Goal: Communication & Community: Answer question/provide support

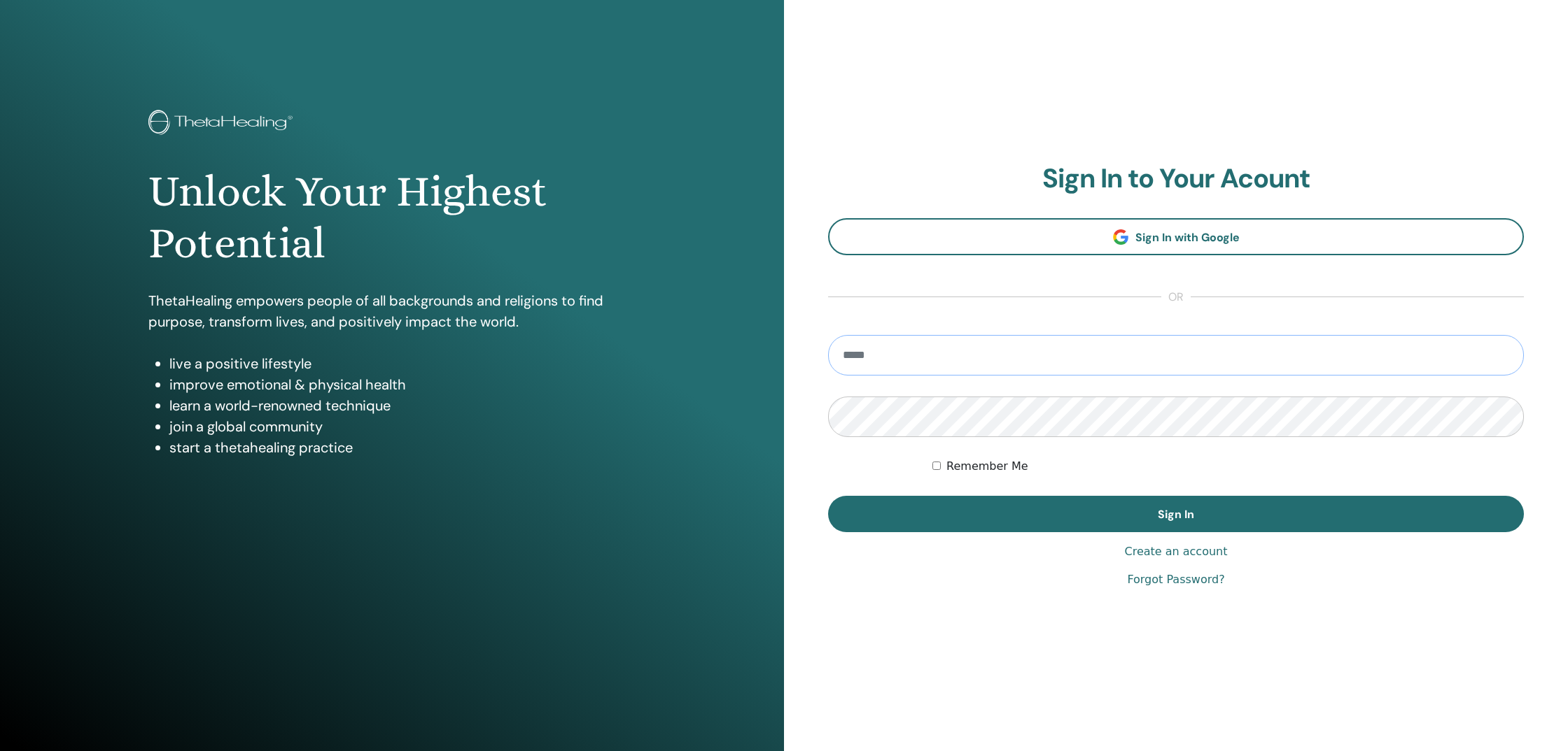
type input "**********"
click at [1176, 514] on button "Sign In" at bounding box center [1176, 513] width 696 height 36
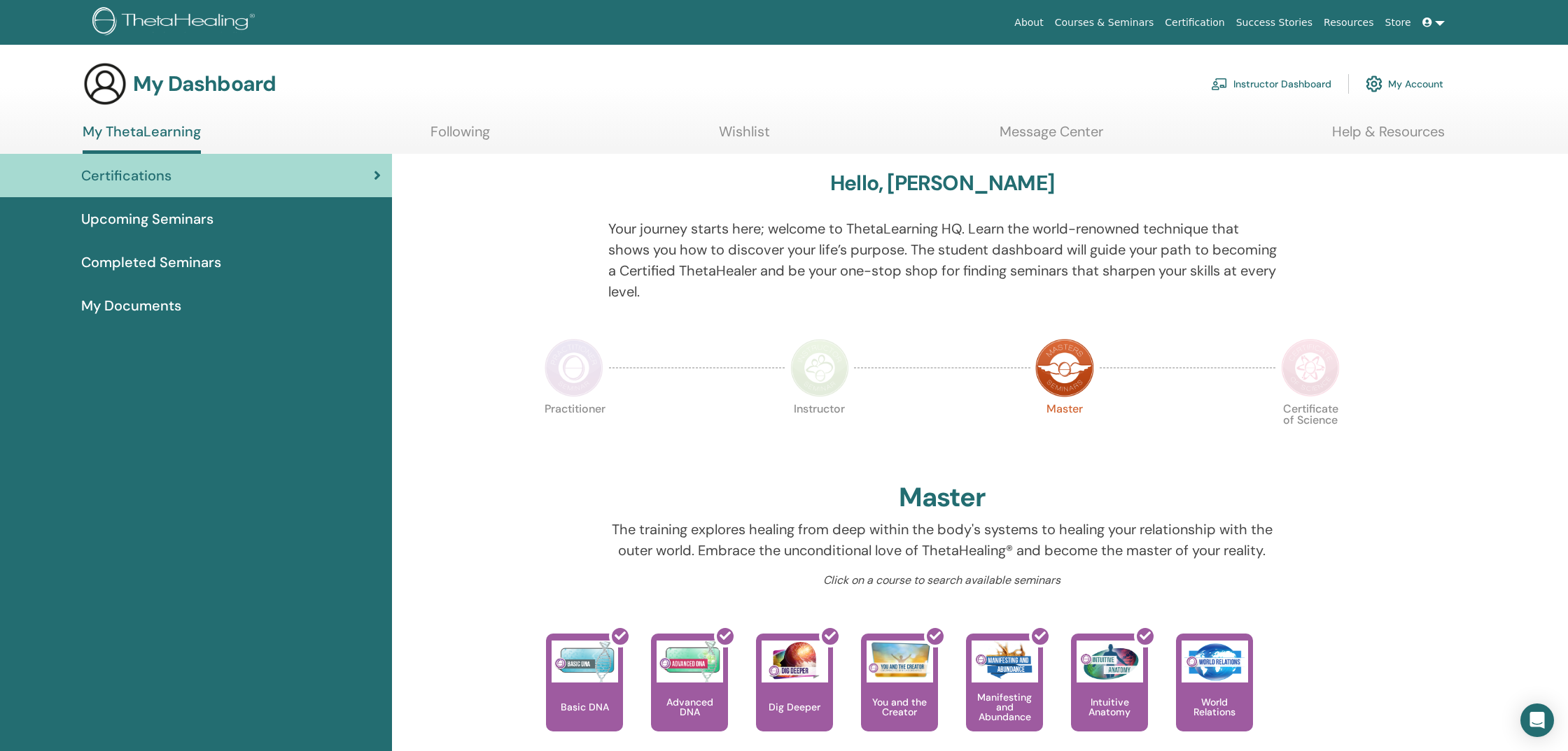
click at [151, 220] on span "Upcoming Seminars" at bounding box center [147, 219] width 132 height 21
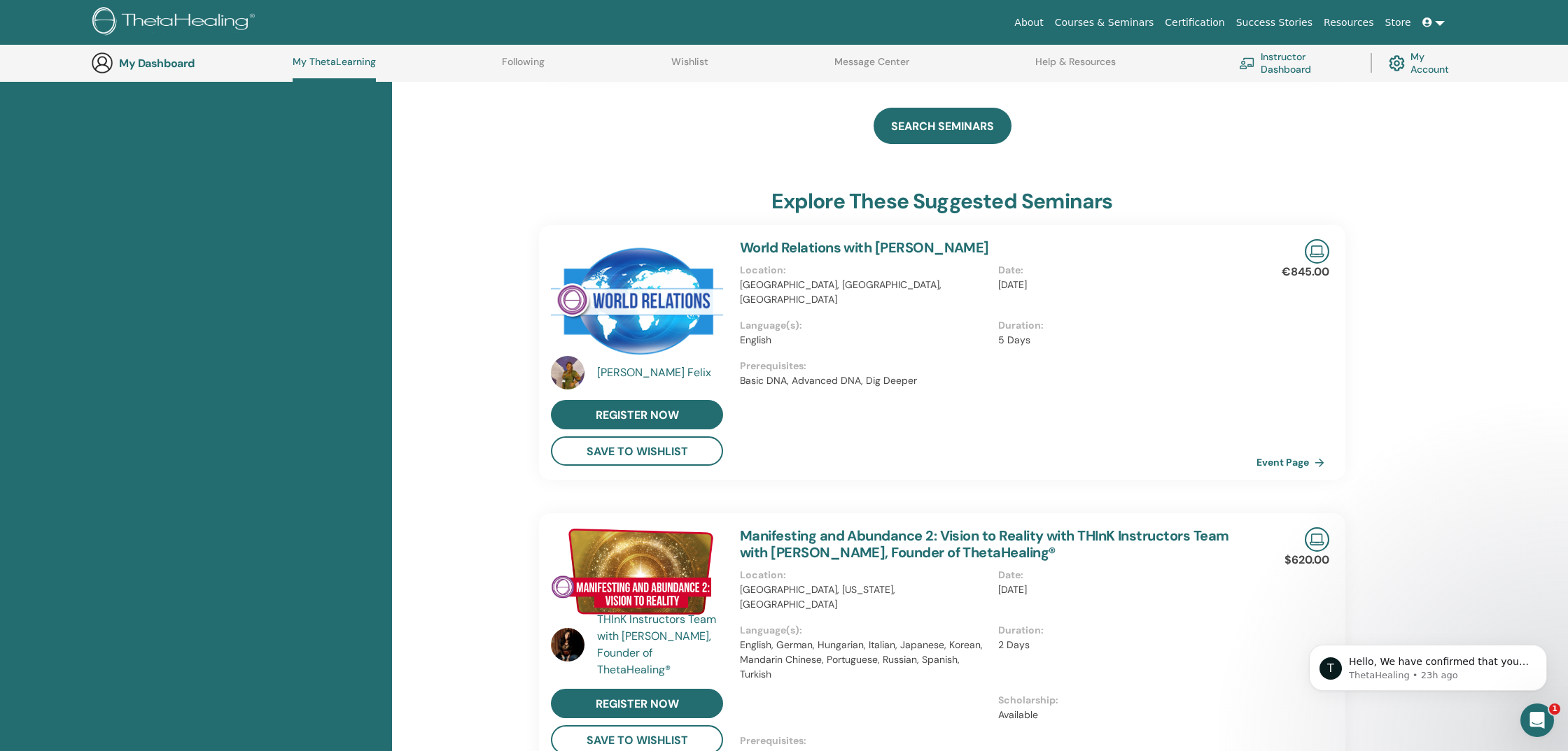
scroll to position [698, 0]
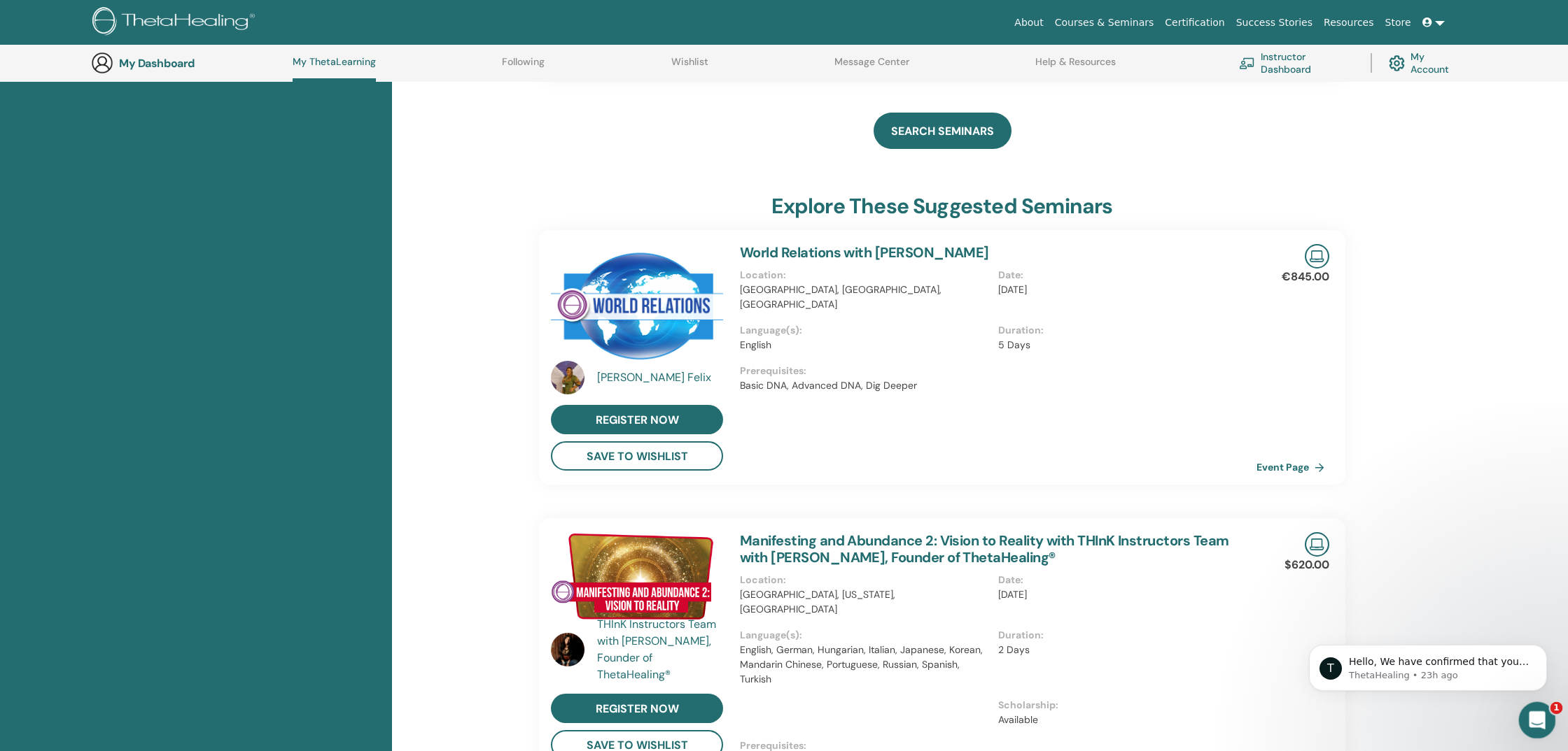
click at [1543, 717] on icon "Open Intercom Messenger" at bounding box center [1534, 718] width 23 height 23
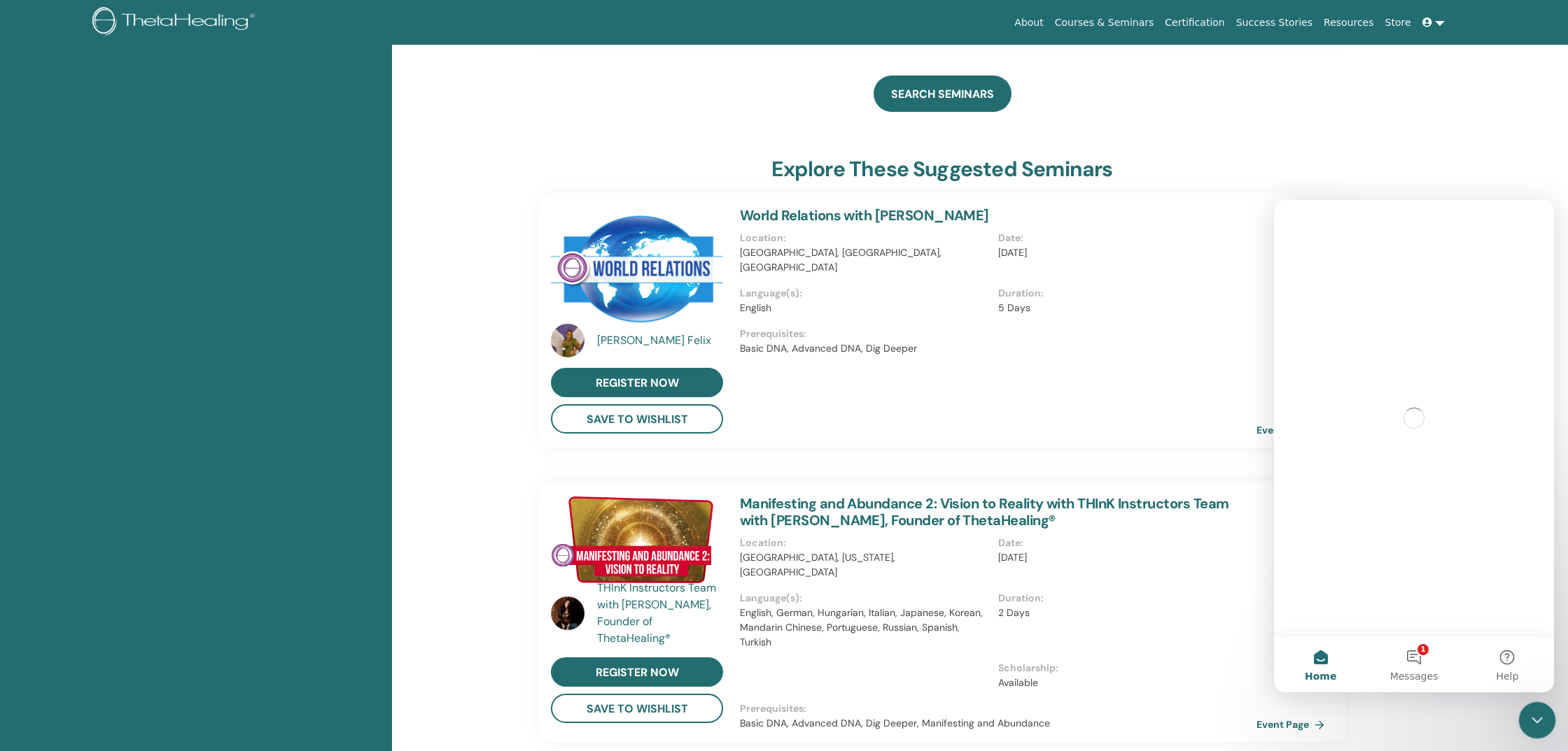
scroll to position [0, 0]
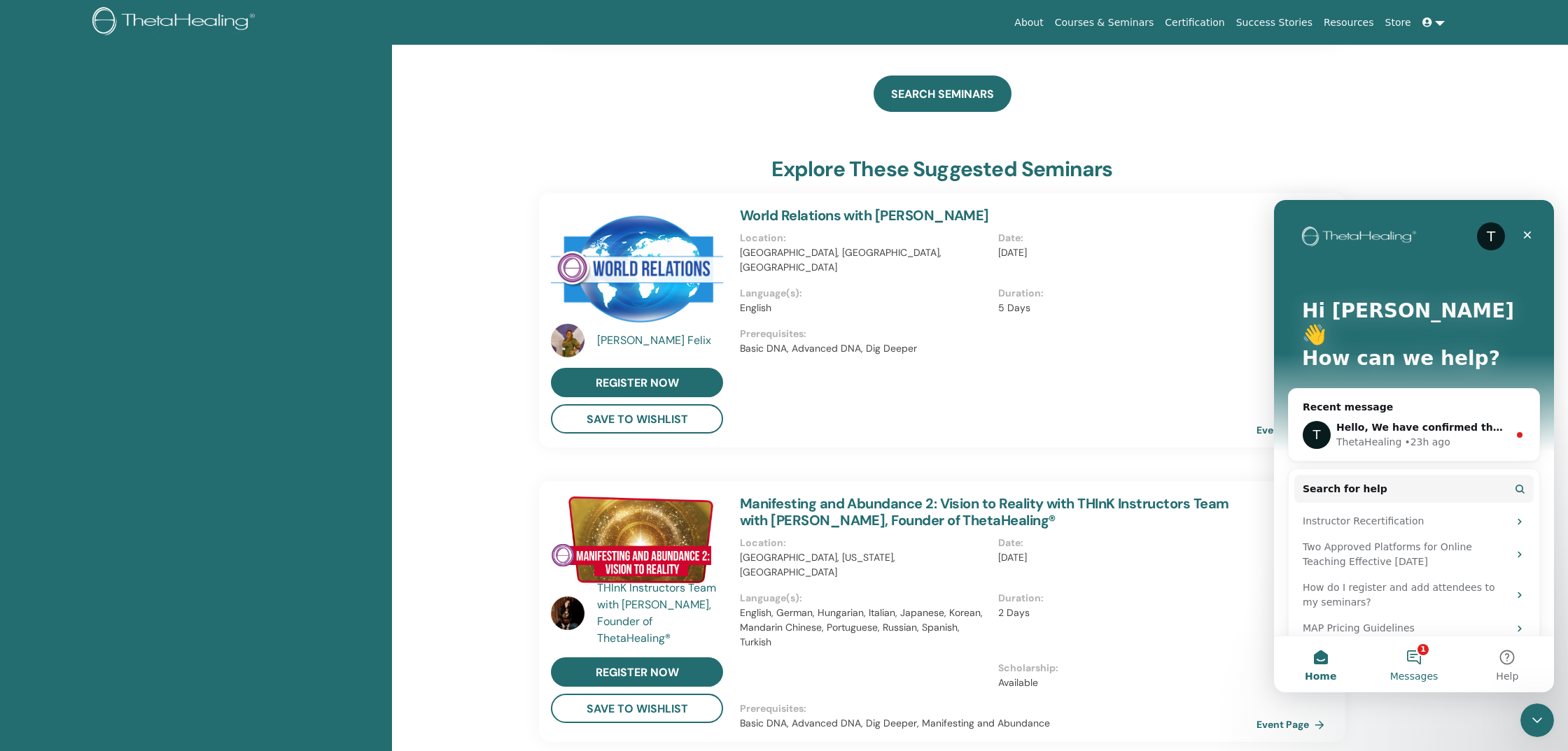
click at [1415, 661] on button "1 Messages" at bounding box center [1413, 664] width 93 height 56
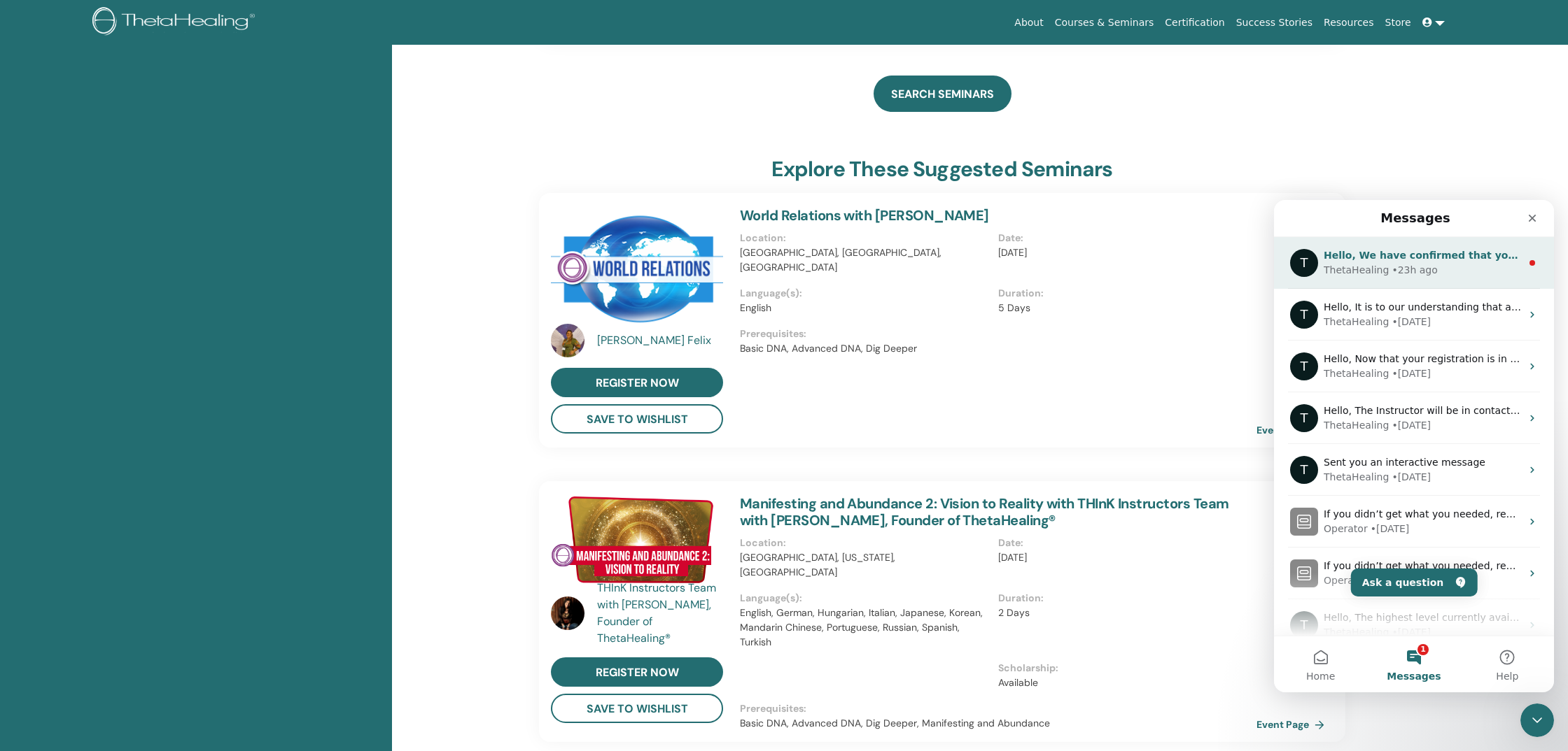
click at [1394, 265] on div "• 23h ago" at bounding box center [1414, 270] width 45 height 15
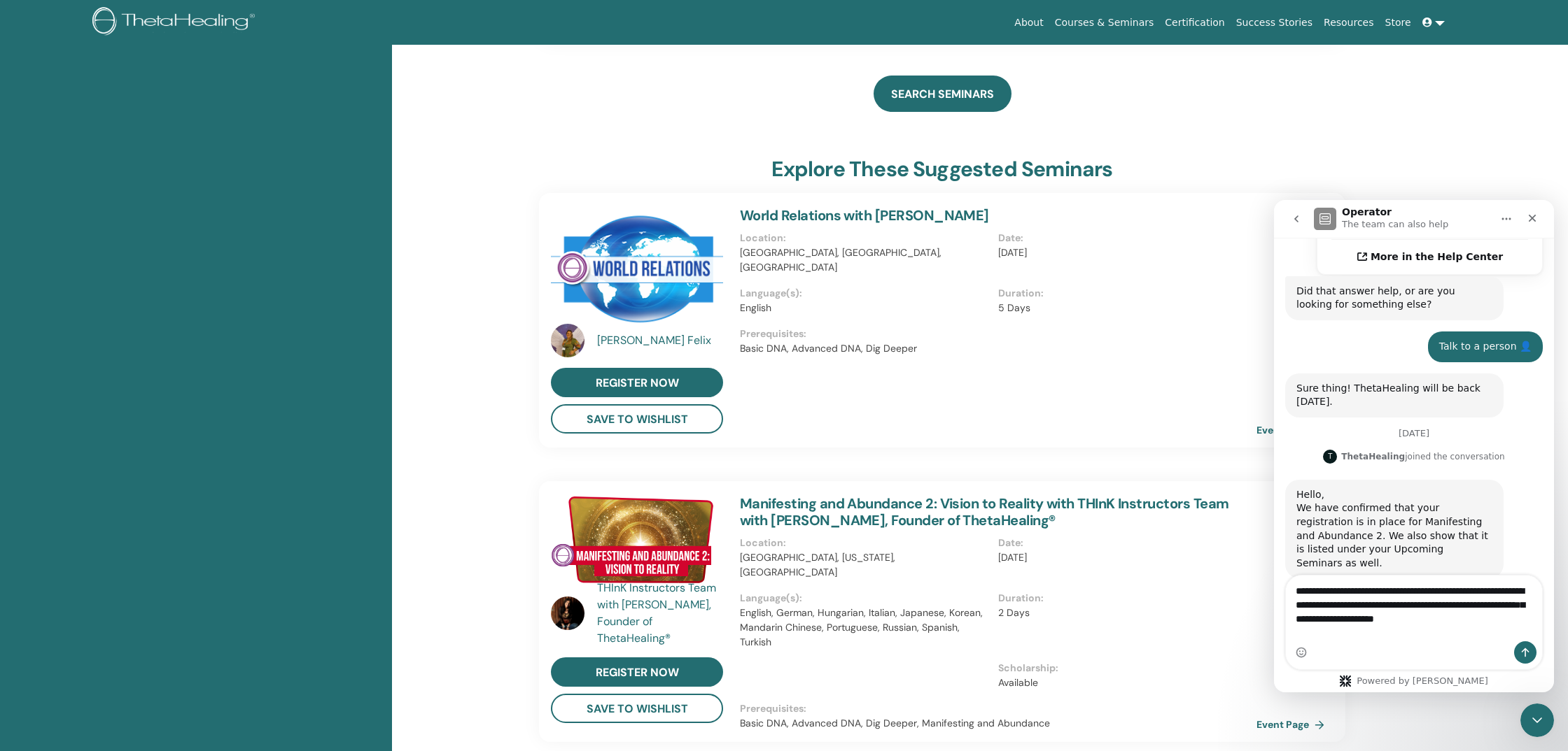
scroll to position [501, 0]
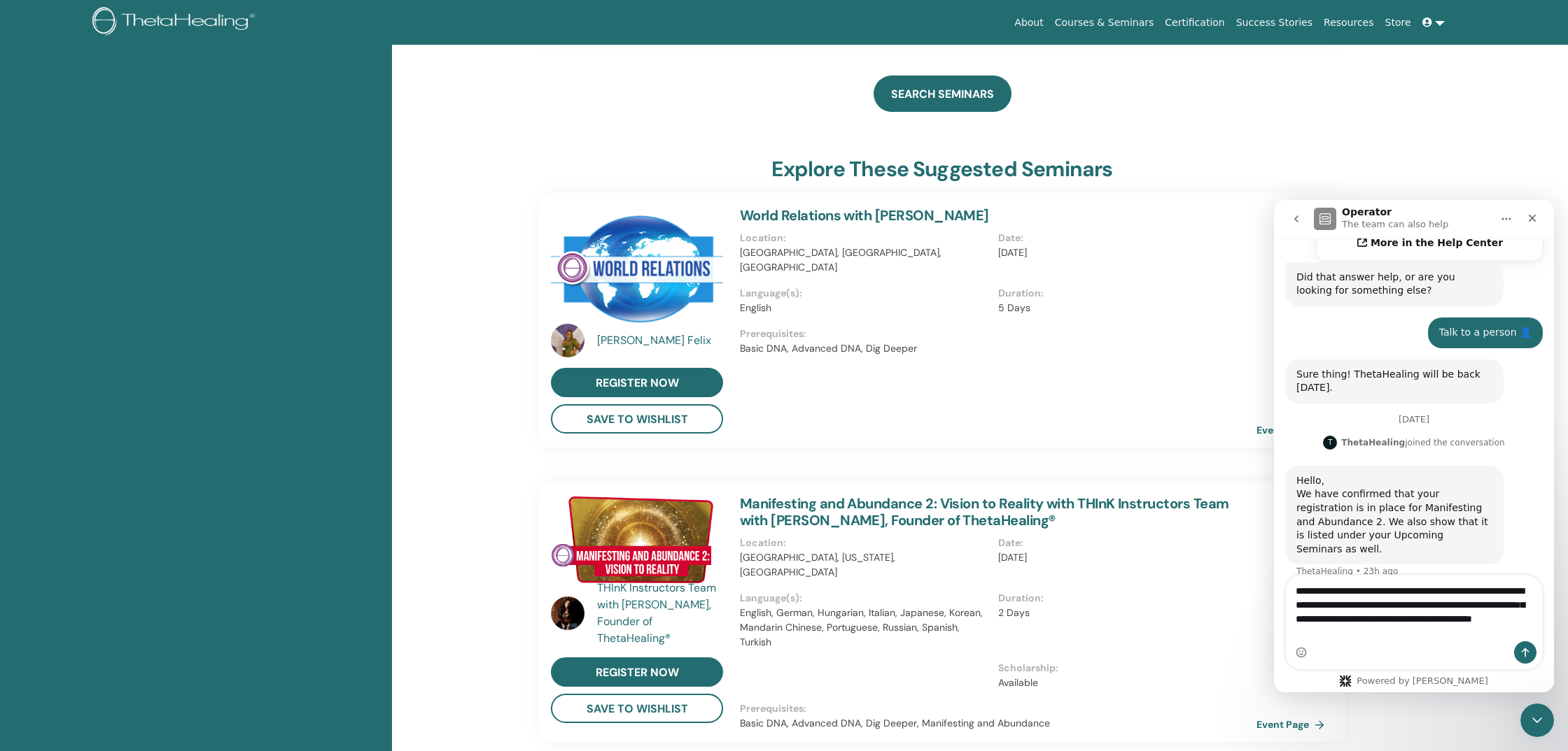
type textarea "**********"
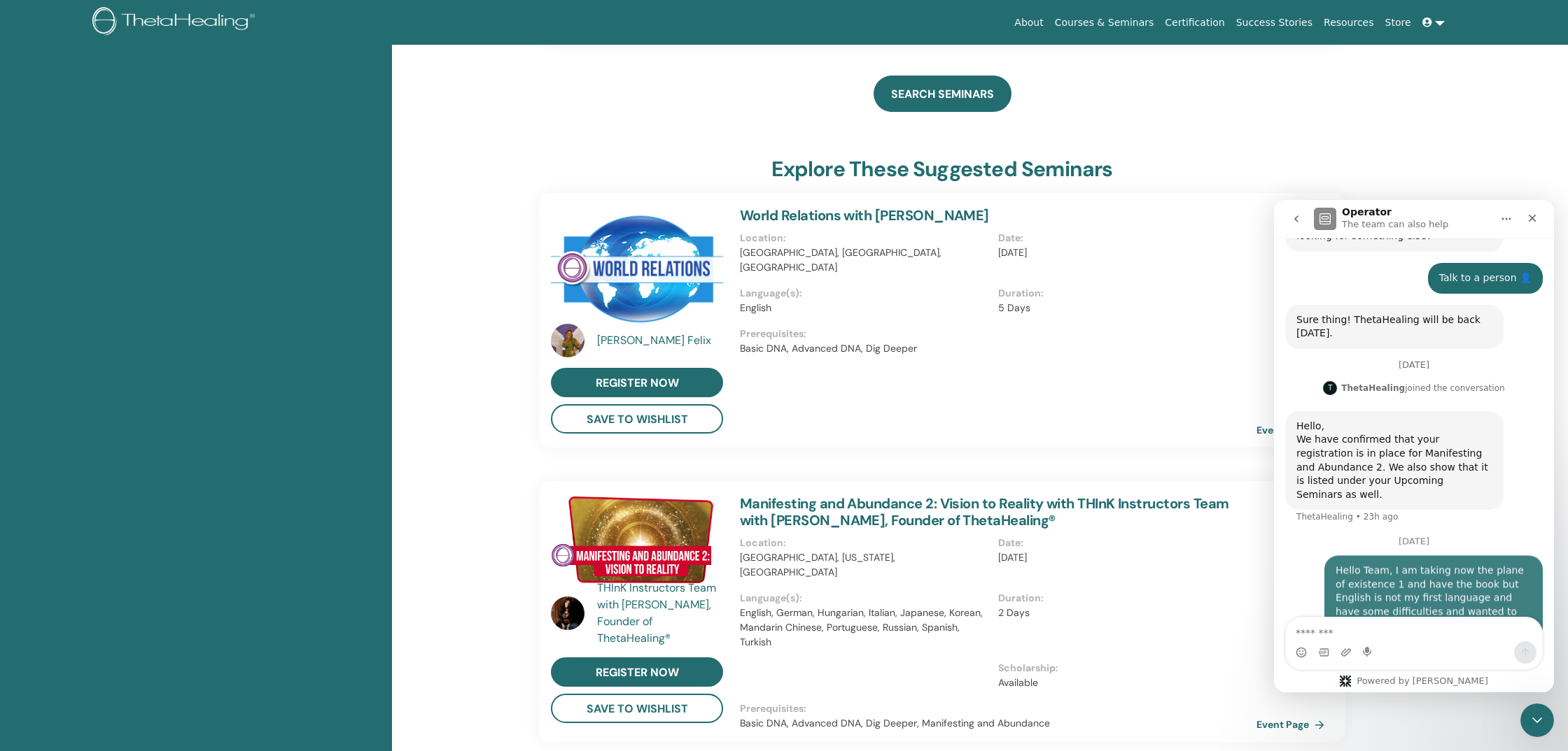
scroll to position [573, 0]
